Goal: Find specific page/section: Find specific page/section

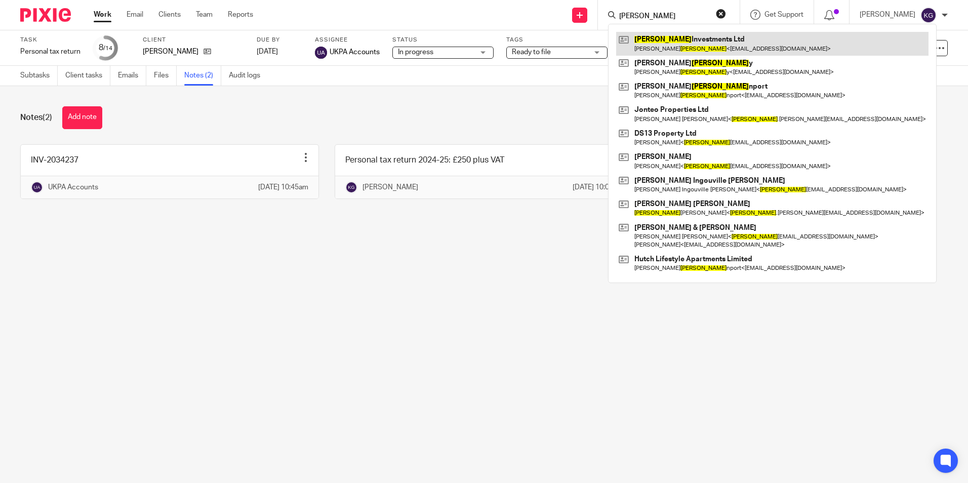
type input "dave"
click at [712, 46] on link at bounding box center [772, 43] width 312 height 23
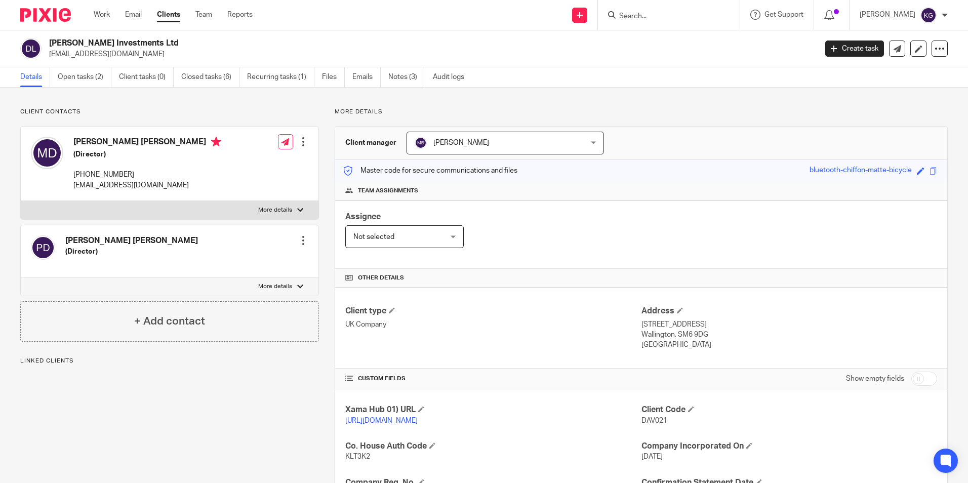
scroll to position [152, 0]
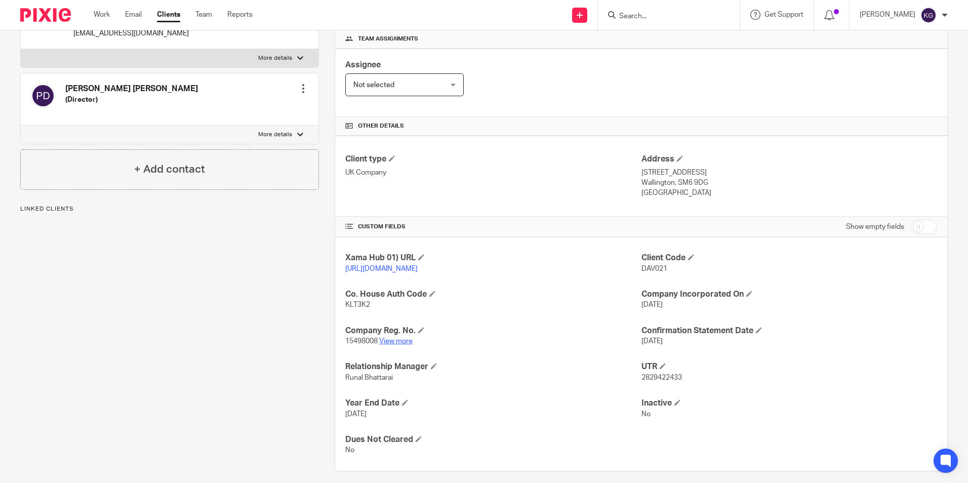
click at [398, 345] on link "View more" at bounding box center [395, 341] width 33 height 7
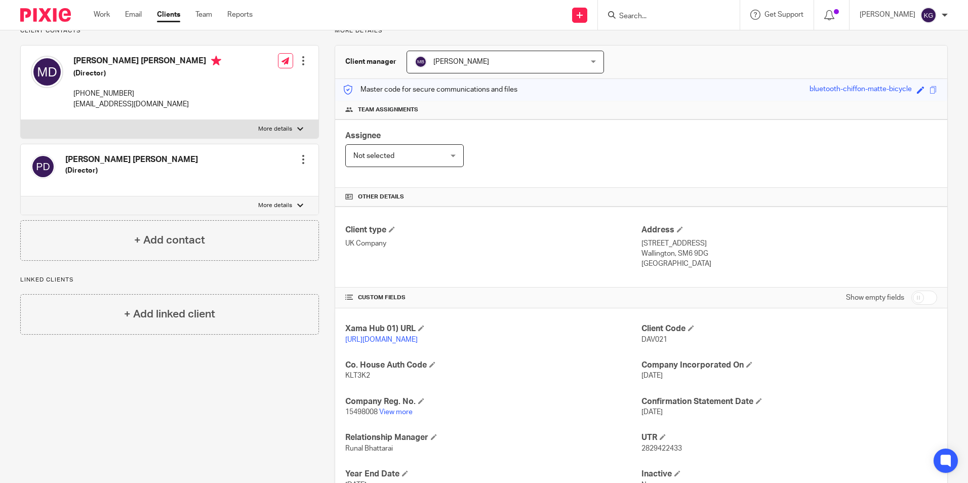
scroll to position [0, 0]
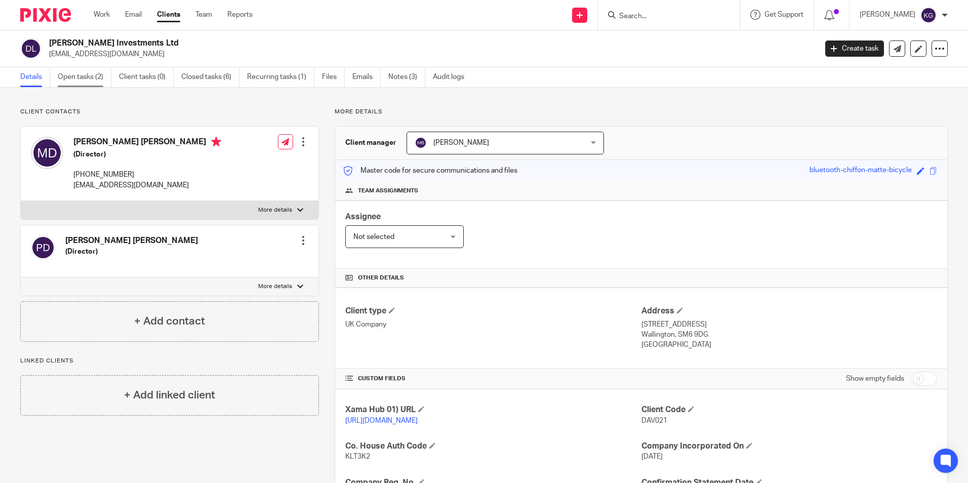
click at [80, 81] on link "Open tasks (2)" at bounding box center [85, 77] width 54 height 20
